Goal: Information Seeking & Learning: Learn about a topic

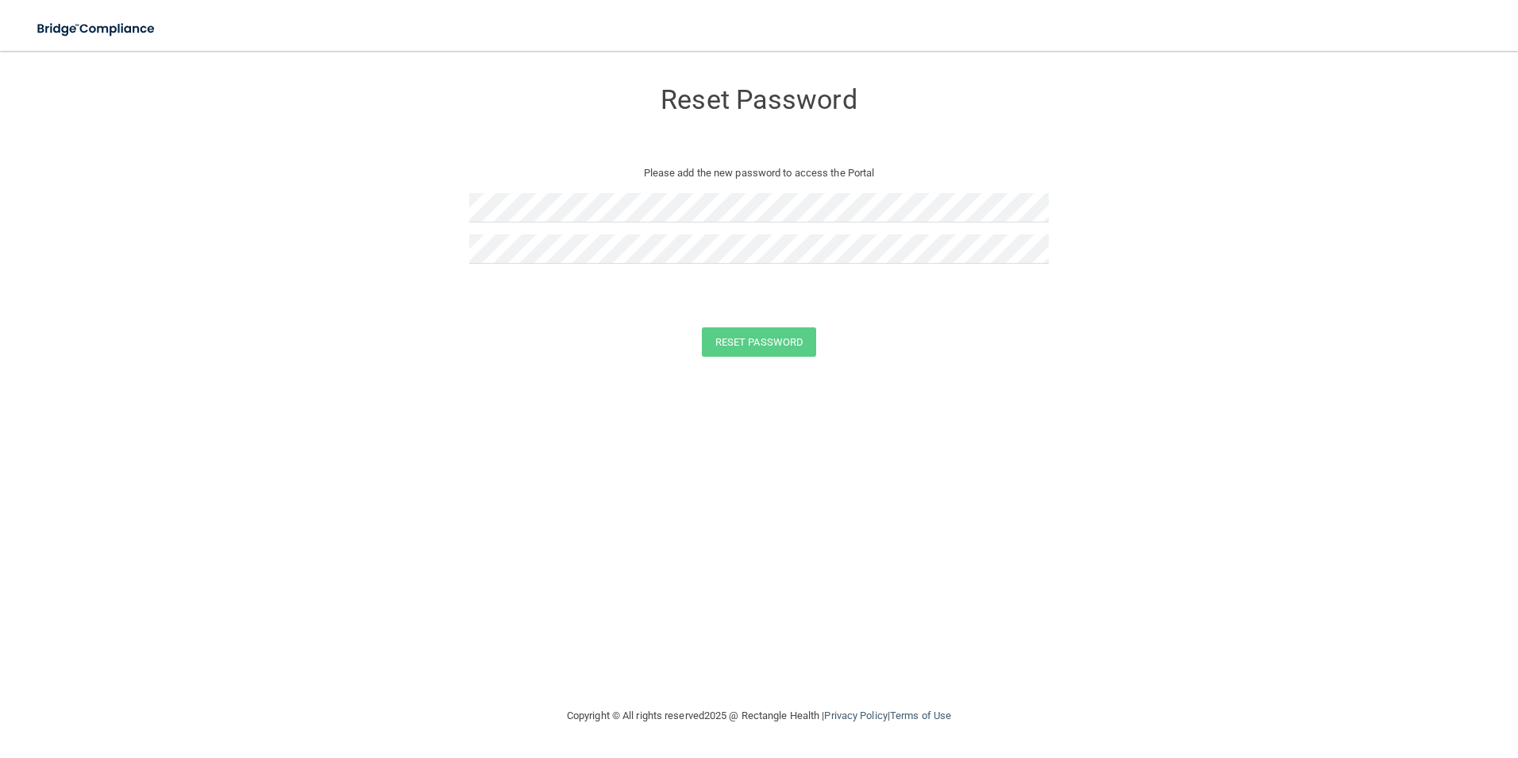
drag, startPoint x: 403, startPoint y: 557, endPoint x: 314, endPoint y: 416, distance: 167.0
click at [364, 484] on div "Reset Password Please add the new password to access the Portal Reset Password …" at bounding box center [759, 378] width 1455 height 623
click at [105, 36] on img at bounding box center [97, 29] width 146 height 33
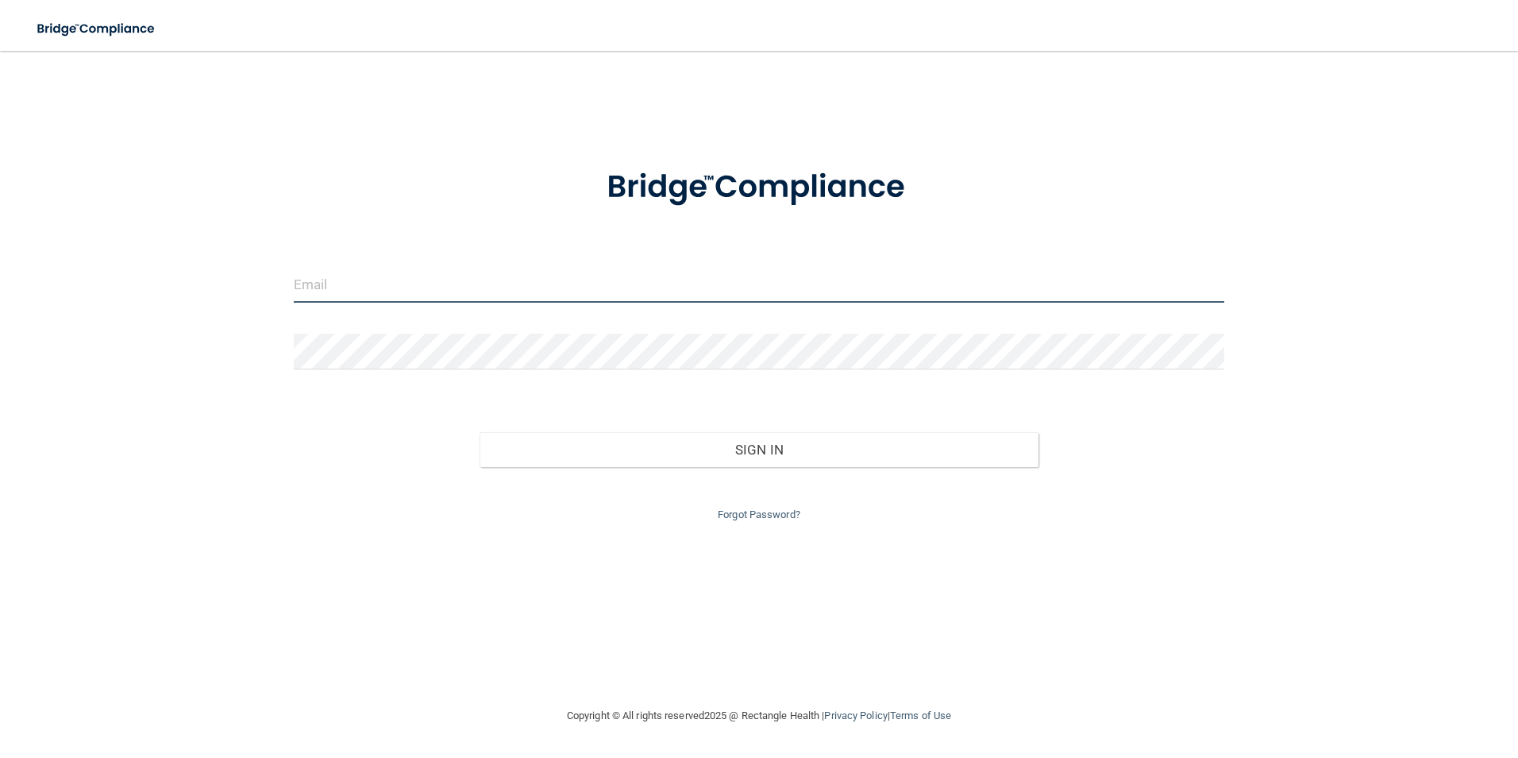
type input "[EMAIL_ADDRESS][DOMAIN_NAME]"
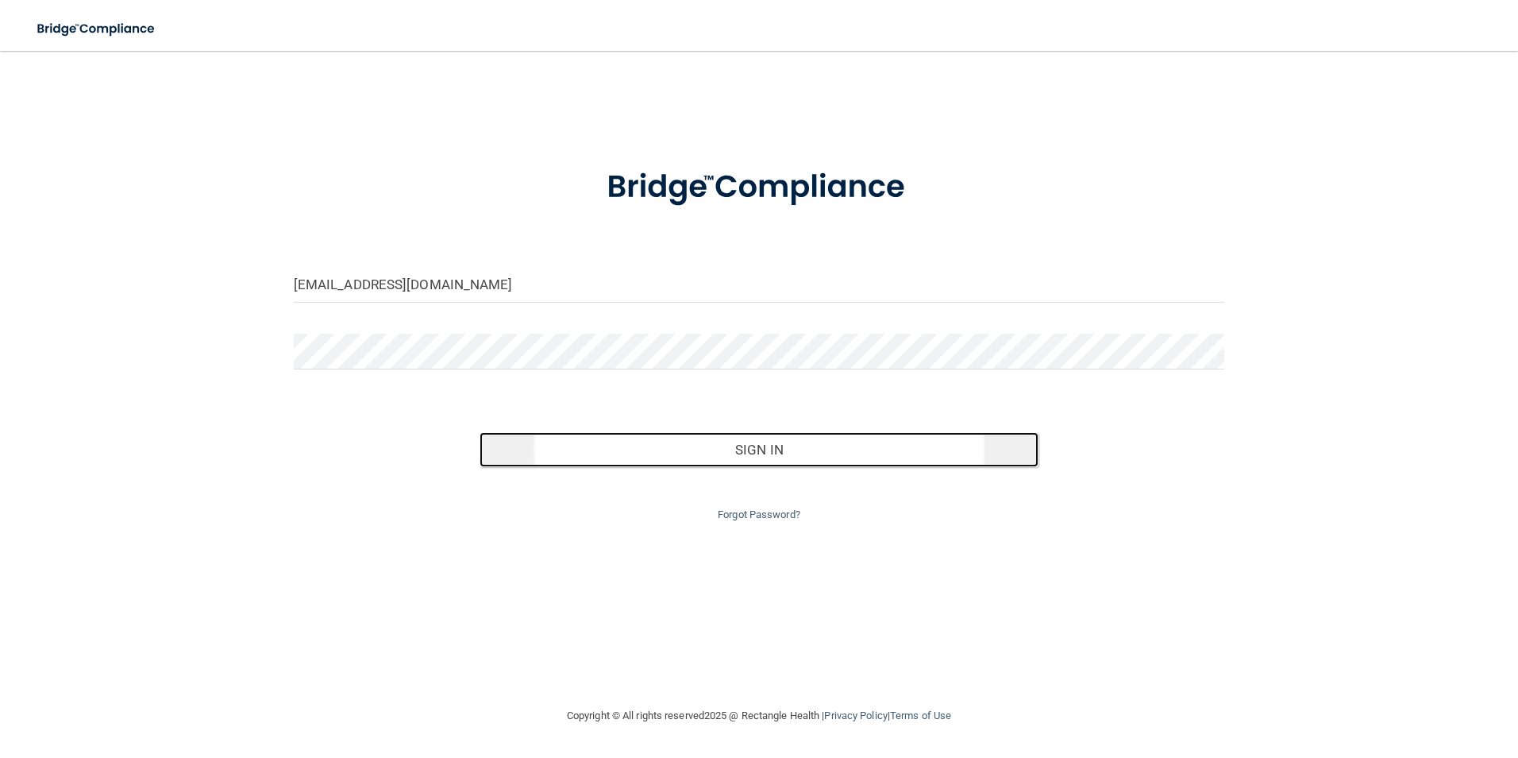
click at [645, 453] on button "Sign In" at bounding box center [759, 449] width 559 height 35
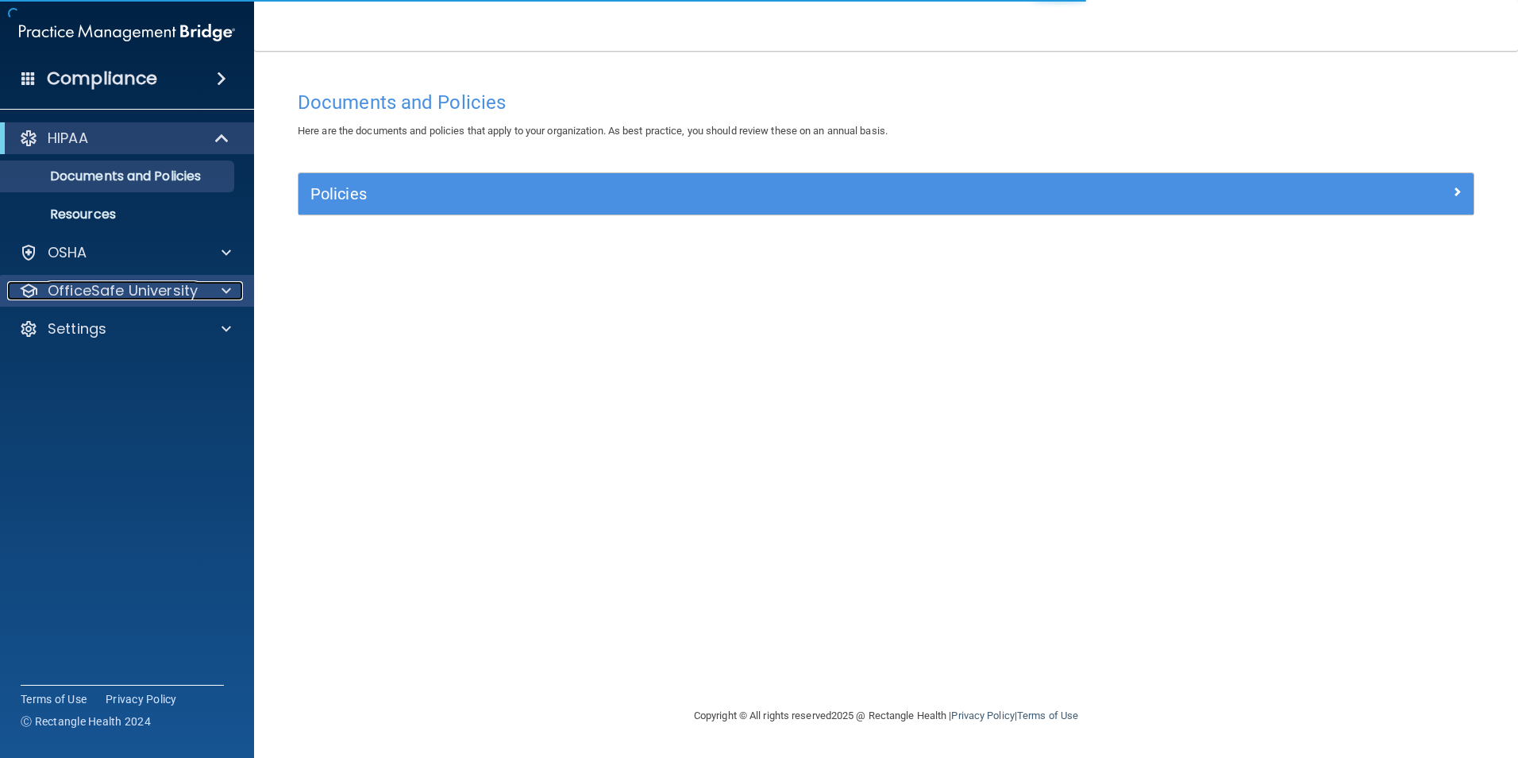
click at [179, 294] on p "OfficeSafe University" at bounding box center [123, 290] width 150 height 19
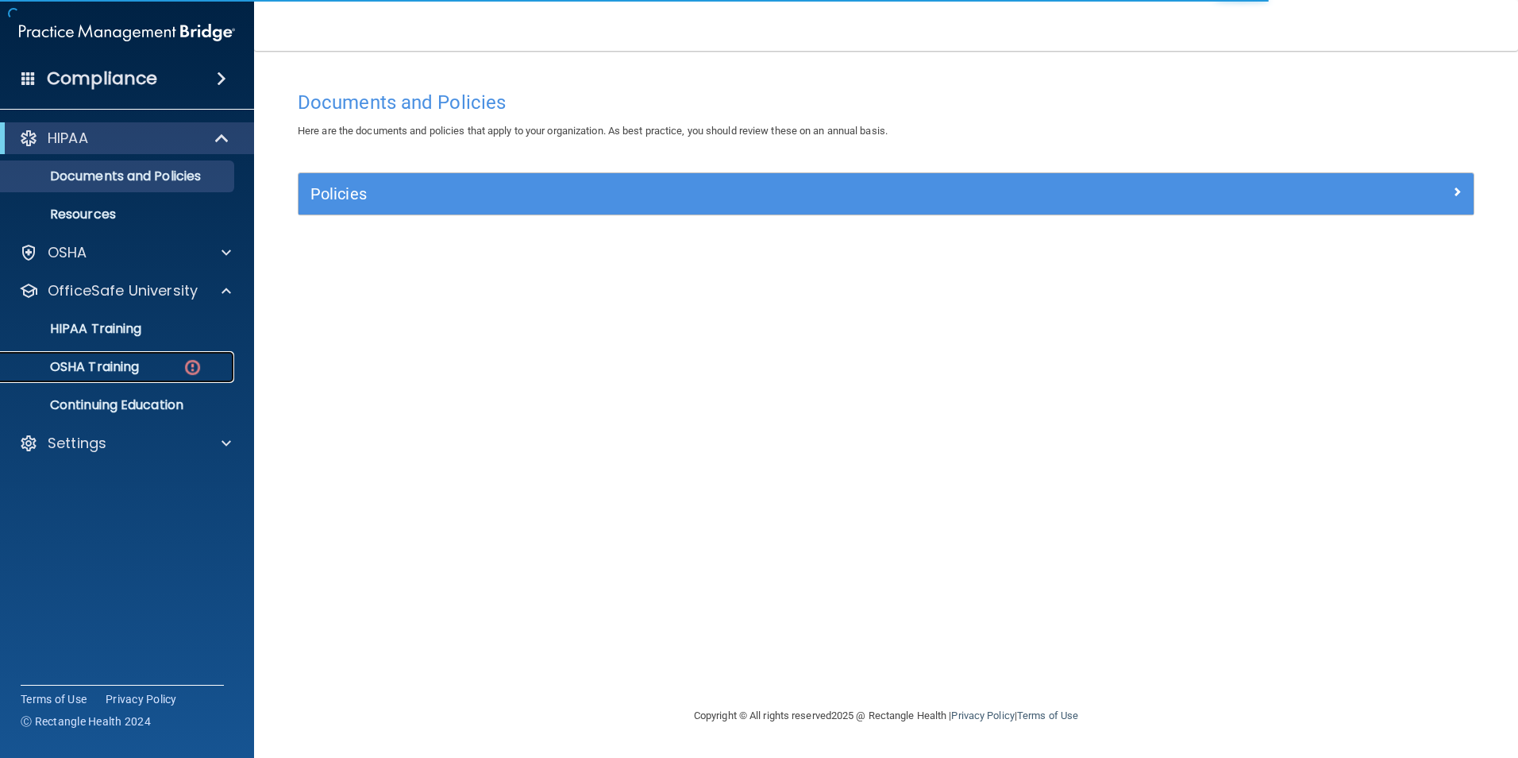
click at [124, 367] on p "OSHA Training" at bounding box center [74, 367] width 129 height 16
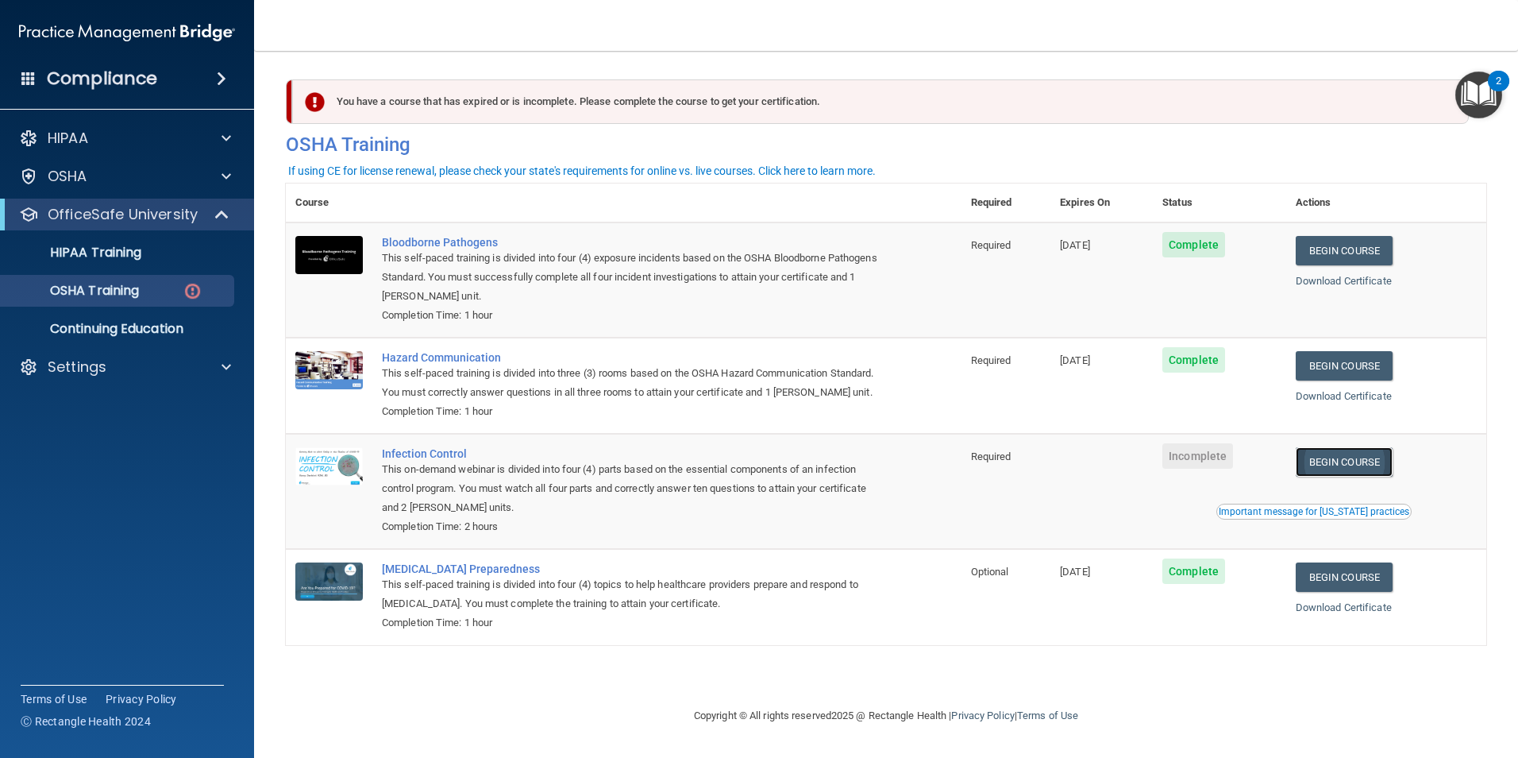
click at [1339, 476] on link "Begin Course" at bounding box center [1344, 461] width 97 height 29
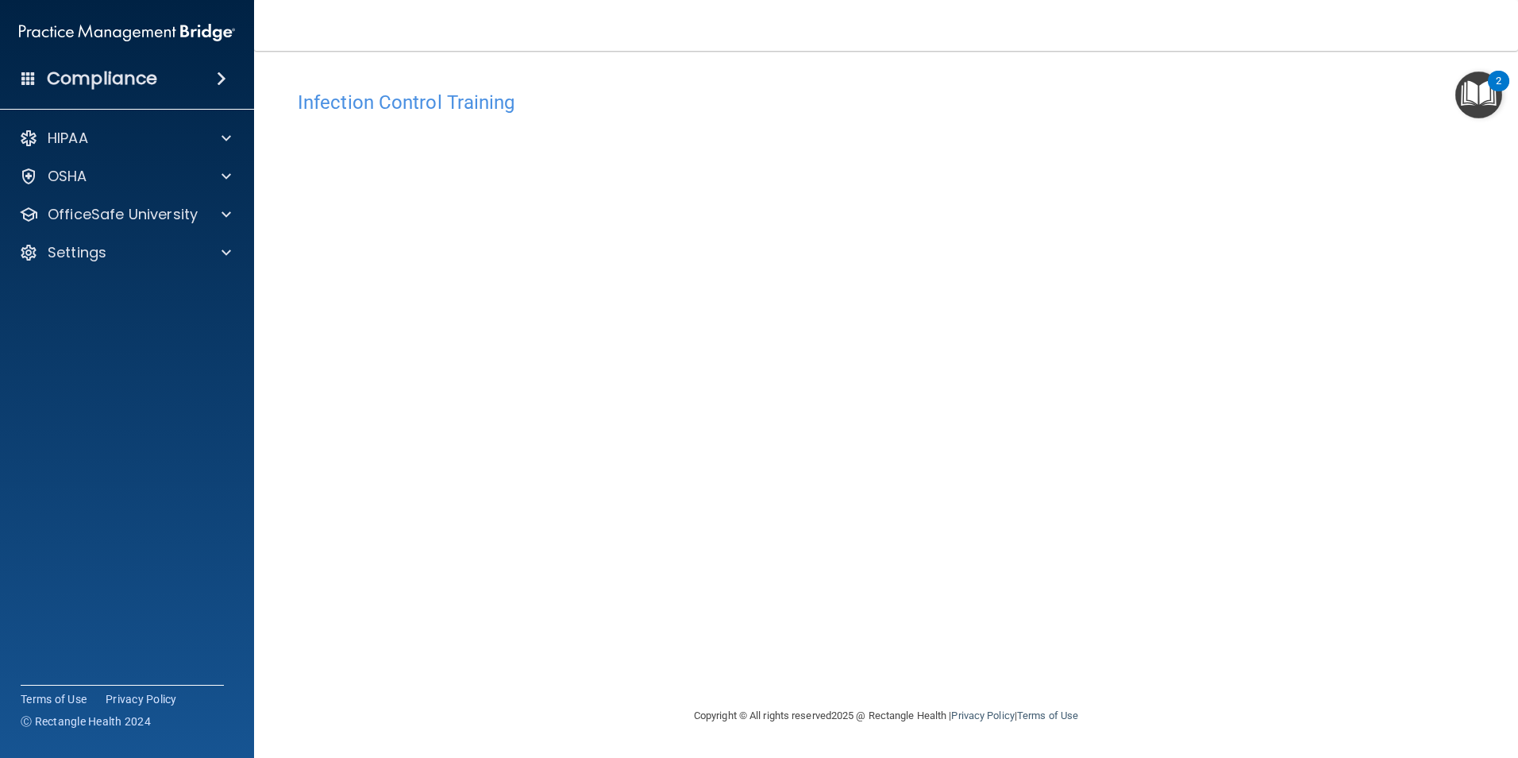
drag, startPoint x: 696, startPoint y: 87, endPoint x: 677, endPoint y: 76, distance: 22.8
click at [696, 87] on div "Infection Control Training" at bounding box center [886, 102] width 1201 height 39
